Goal: Task Accomplishment & Management: Manage account settings

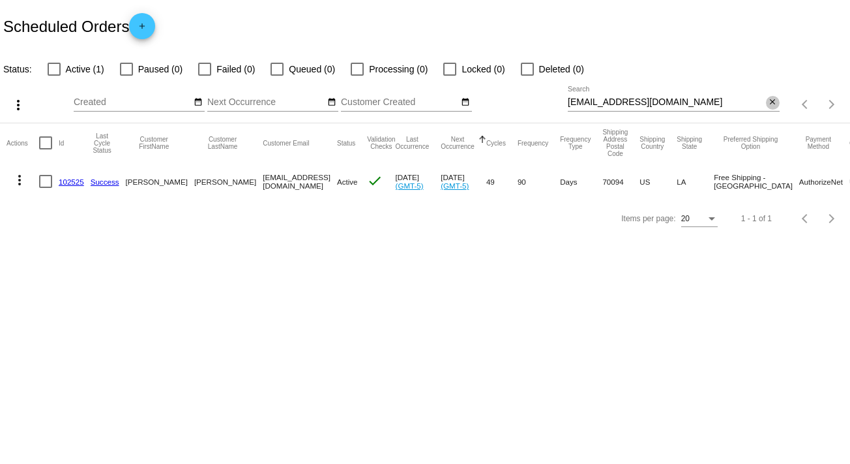
click at [774, 98] on mat-icon "close" at bounding box center [772, 102] width 9 height 10
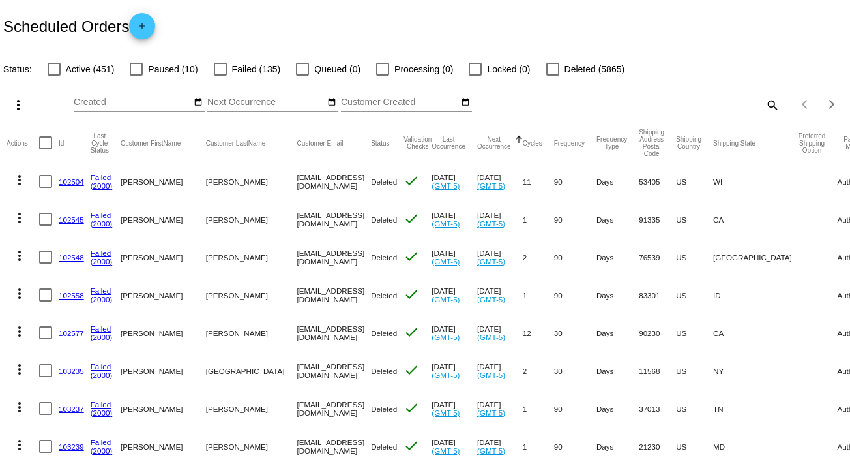
click at [764, 106] on mat-icon "search" at bounding box center [772, 105] width 16 height 20
click at [761, 106] on input "Search" at bounding box center [674, 102] width 212 height 10
paste input "[EMAIL_ADDRESS][DOMAIN_NAME]"
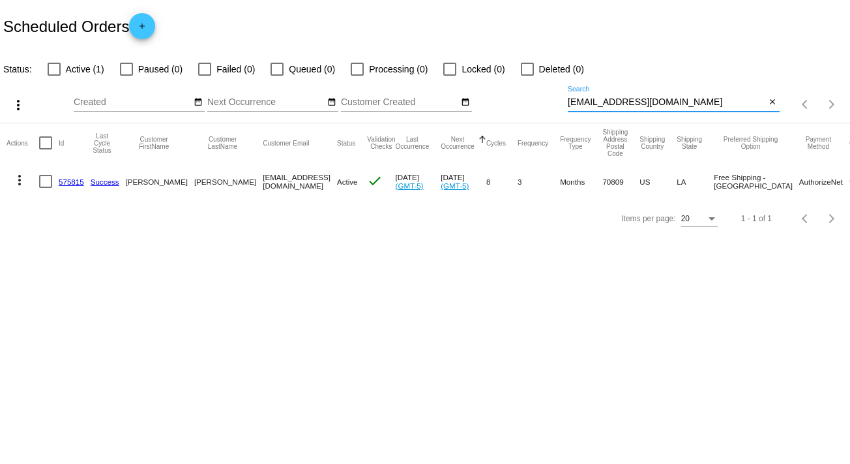
type input "[EMAIL_ADDRESS][DOMAIN_NAME]"
click at [18, 179] on mat-icon "more_vert" at bounding box center [20, 180] width 16 height 16
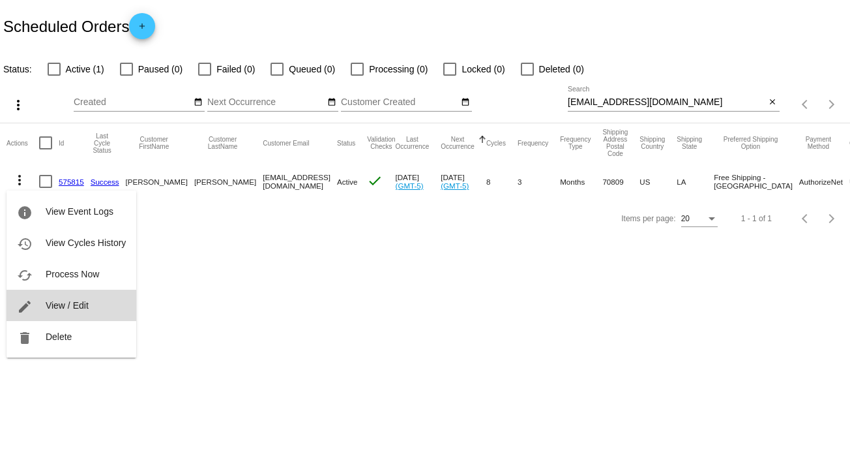
click at [90, 307] on button "edit View / Edit" at bounding box center [72, 304] width 130 height 31
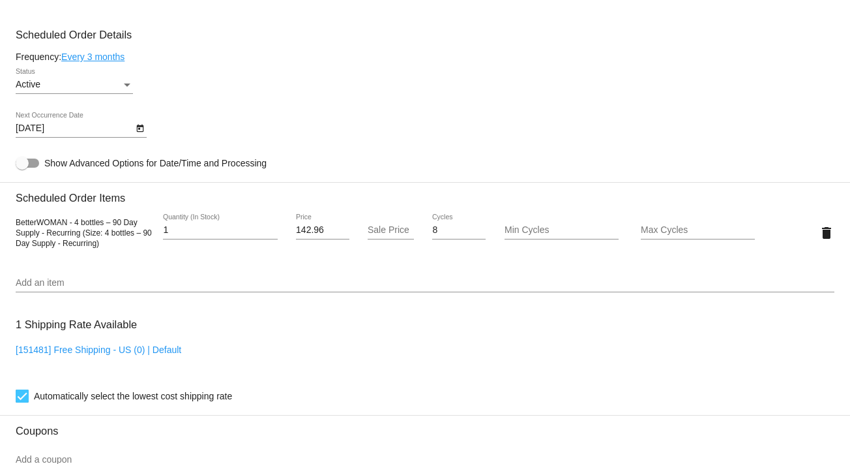
scroll to position [668, 0]
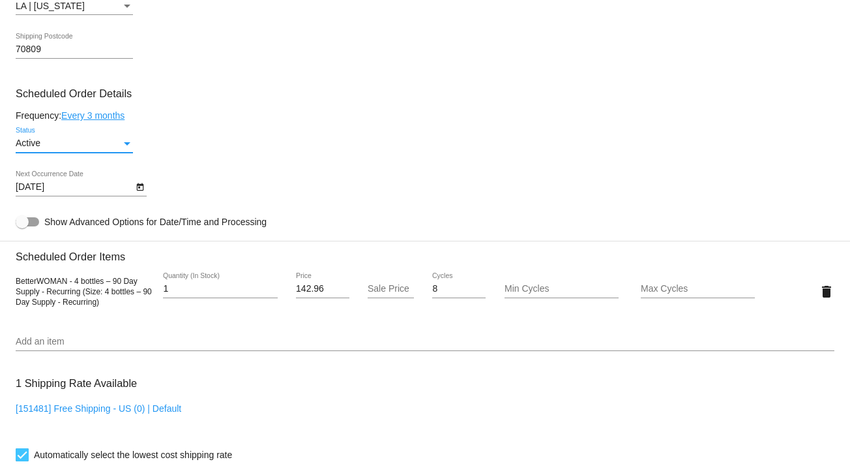
click at [131, 142] on div "Status" at bounding box center [127, 143] width 12 height 10
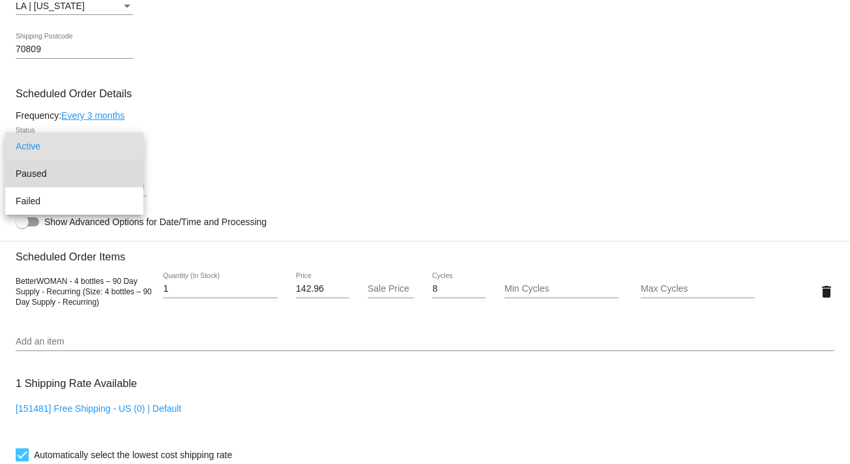
click at [123, 177] on span "Paused" at bounding box center [74, 173] width 117 height 27
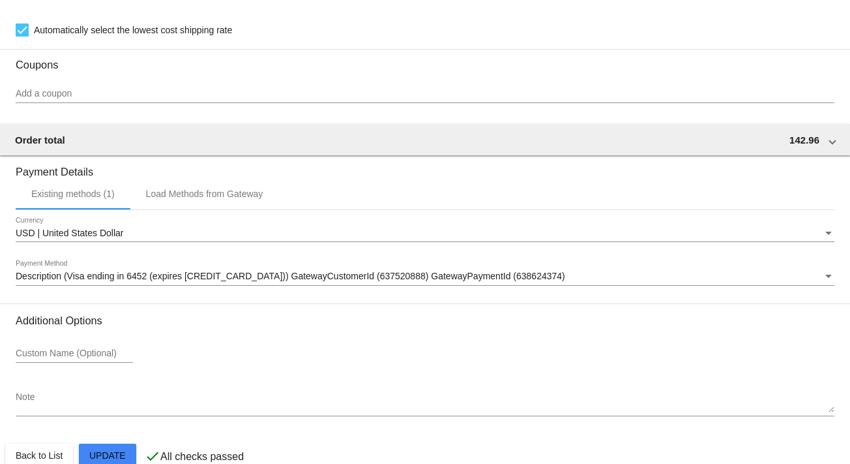
scroll to position [1121, 0]
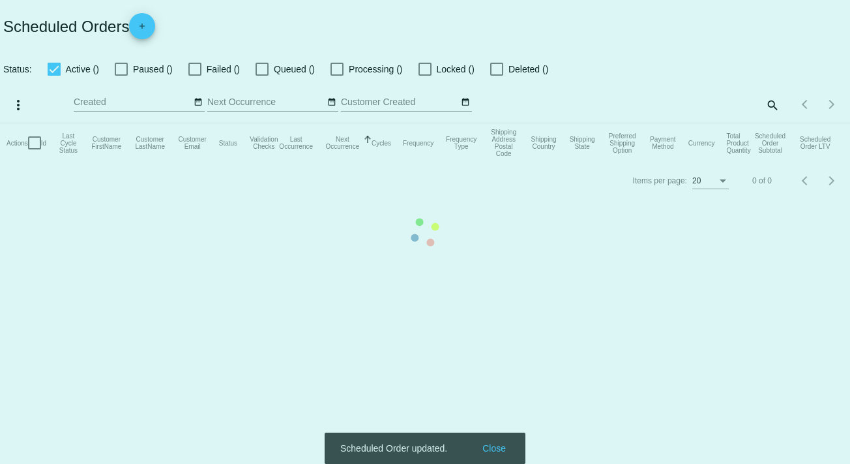
checkbox input "false"
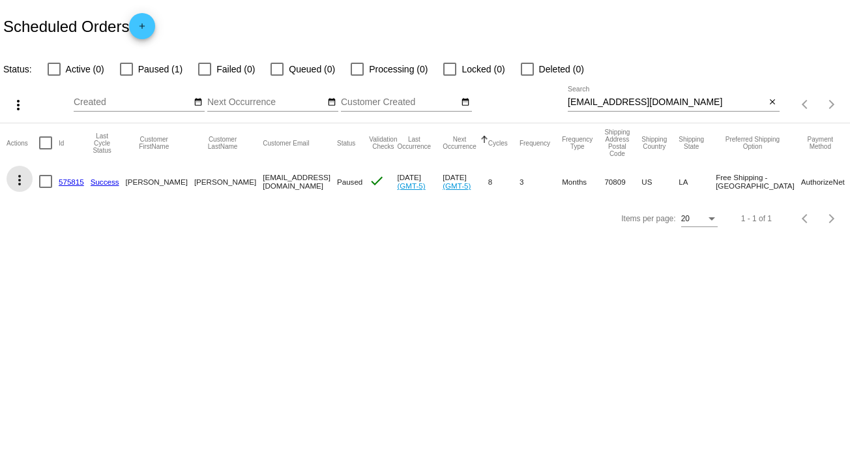
click at [21, 178] on mat-icon "more_vert" at bounding box center [20, 180] width 16 height 16
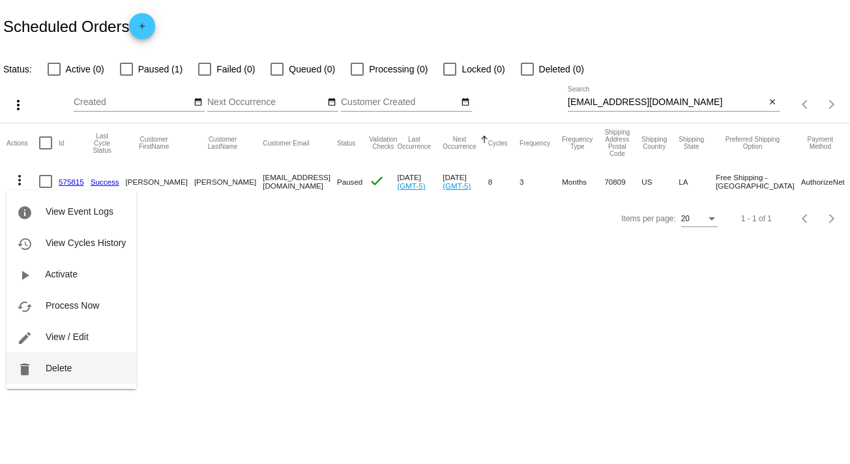
click at [70, 371] on span "Delete" at bounding box center [59, 368] width 26 height 10
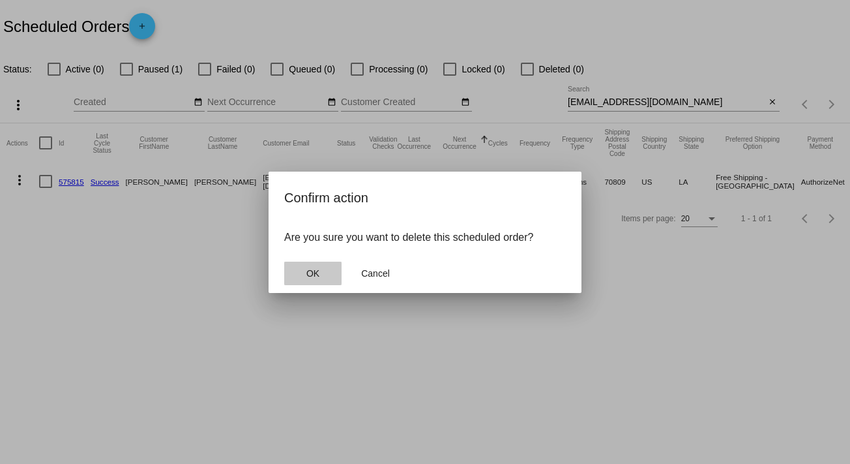
click at [313, 272] on span "OK" at bounding box center [312, 273] width 13 height 10
